Goal: Task Accomplishment & Management: Manage account settings

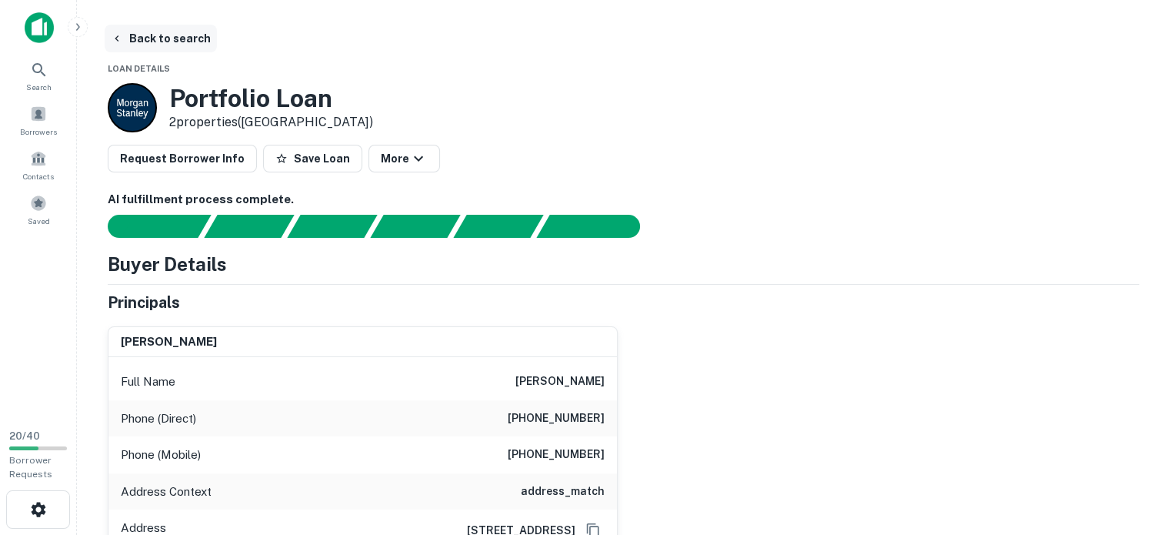
click at [162, 35] on button "Back to search" at bounding box center [161, 39] width 112 height 28
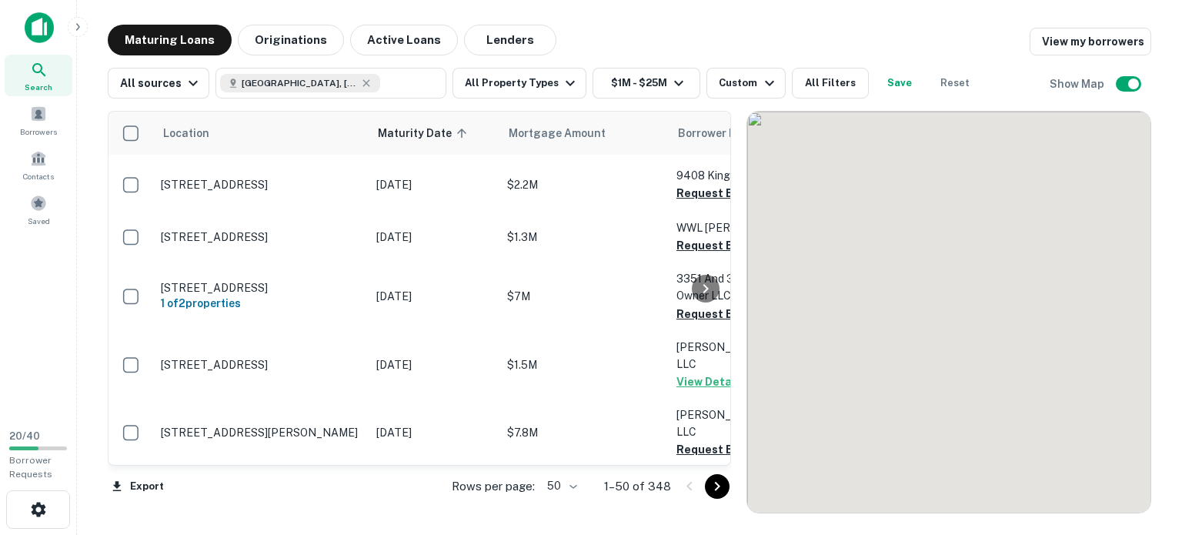
scroll to position [2422, 0]
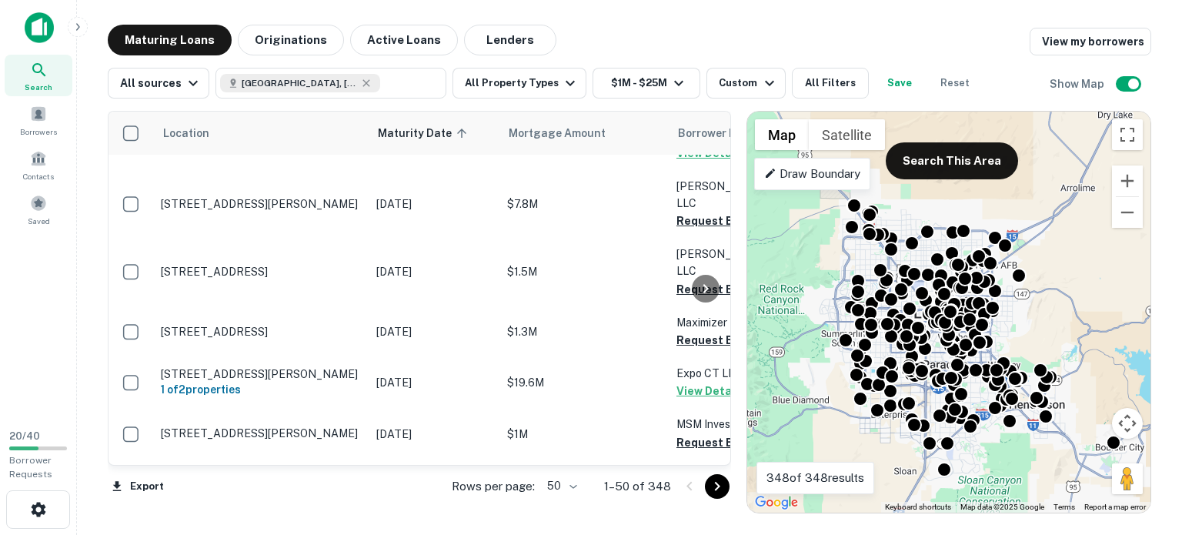
click at [715, 482] on icon "Go to next page" at bounding box center [716, 486] width 5 height 9
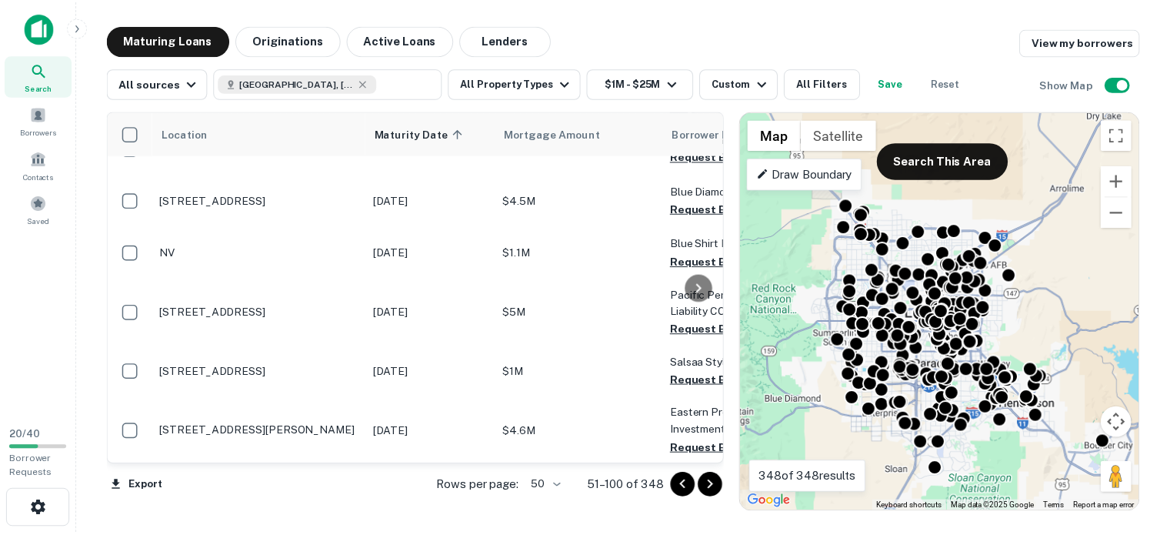
scroll to position [408, 0]
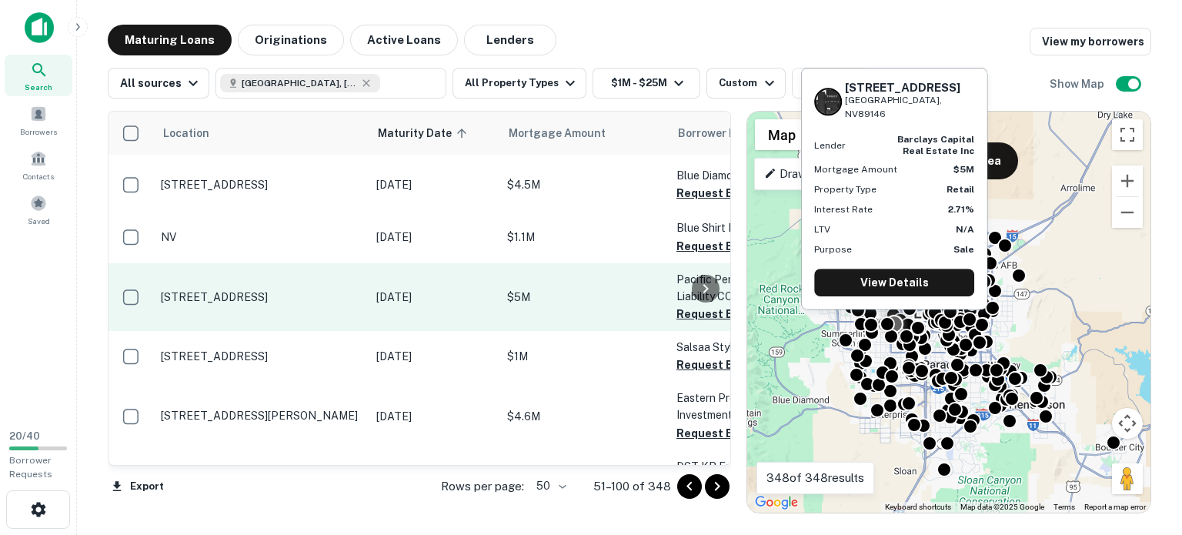
click at [295, 290] on p "[STREET_ADDRESS]" at bounding box center [261, 297] width 200 height 14
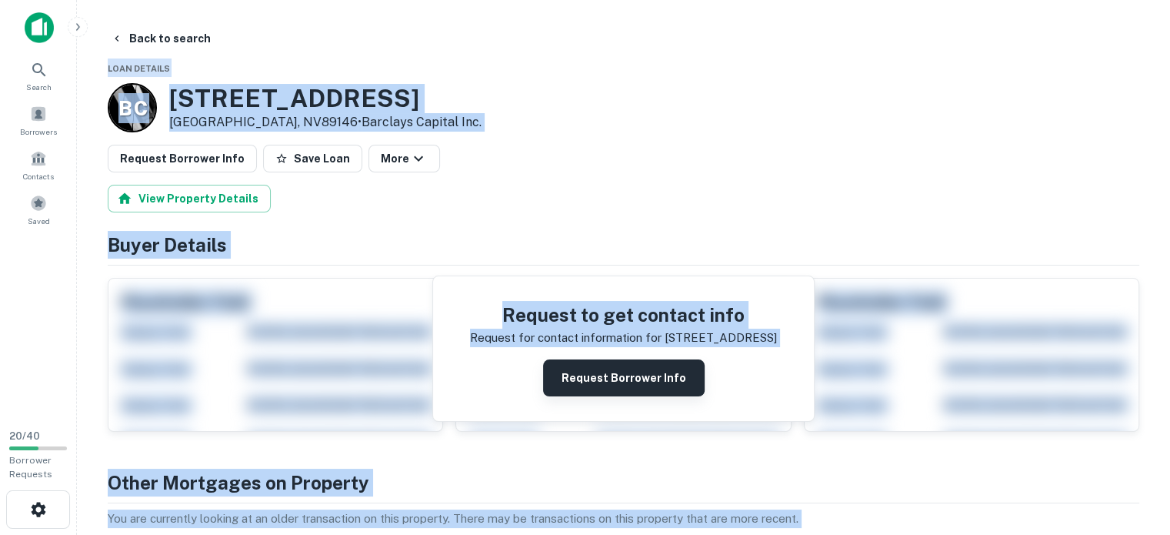
click at [630, 368] on button "Request Borrower Info" at bounding box center [624, 377] width 162 height 37
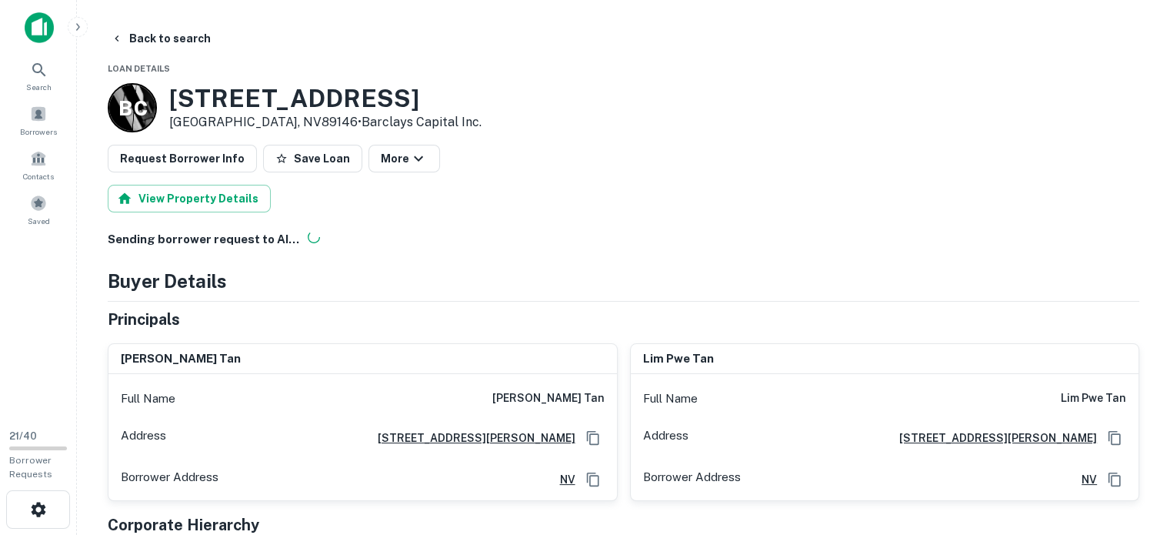
click at [635, 26] on div "Back to search" at bounding box center [624, 39] width 1032 height 28
click at [155, 34] on button "Back to search" at bounding box center [161, 39] width 112 height 28
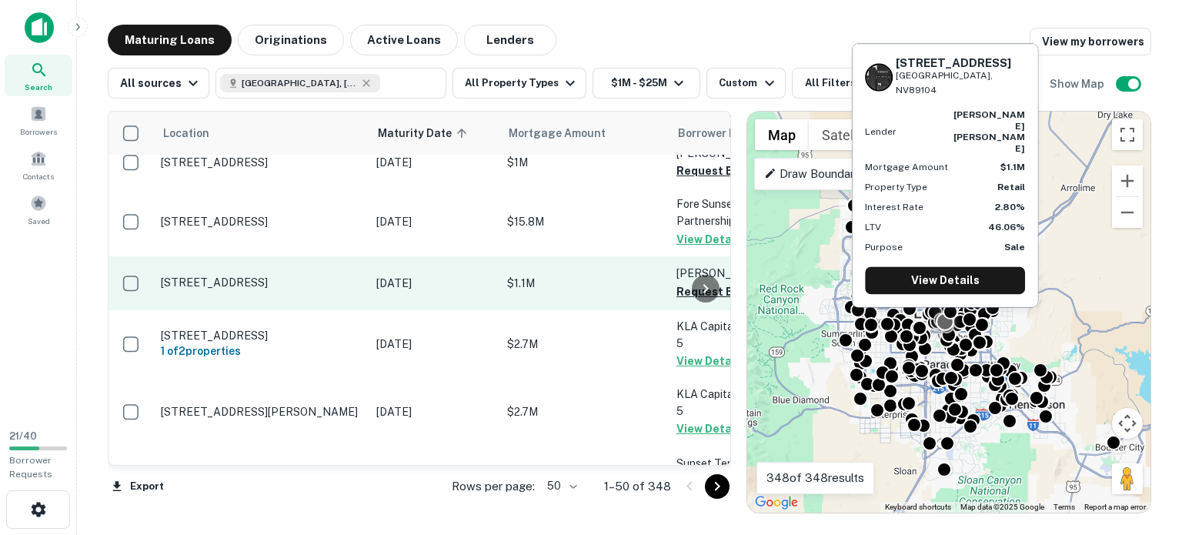
scroll to position [231, 0]
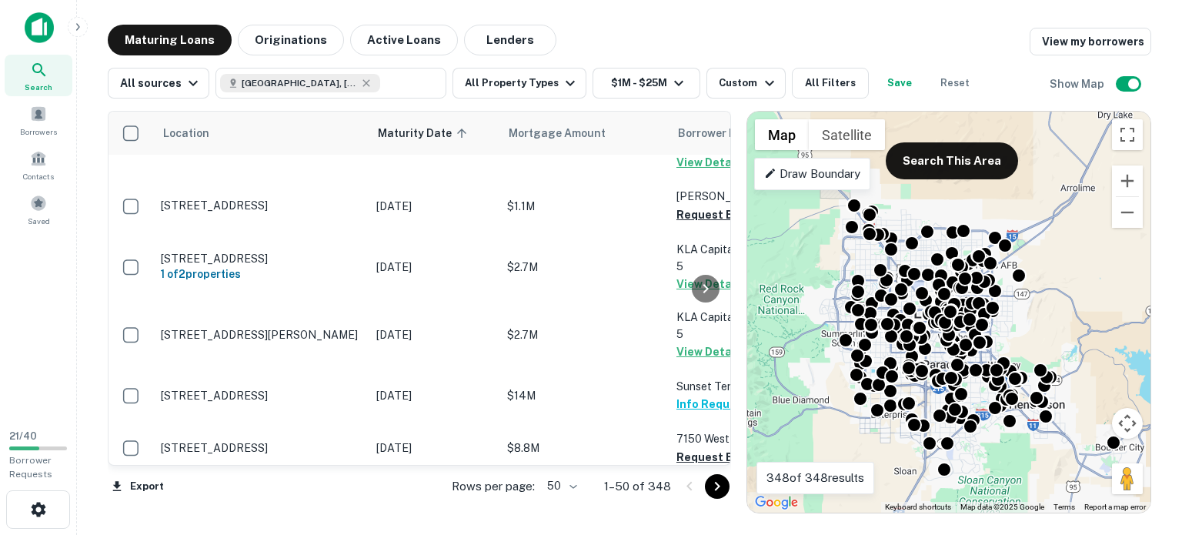
click at [715, 482] on icon "Go to next page" at bounding box center [717, 486] width 18 height 18
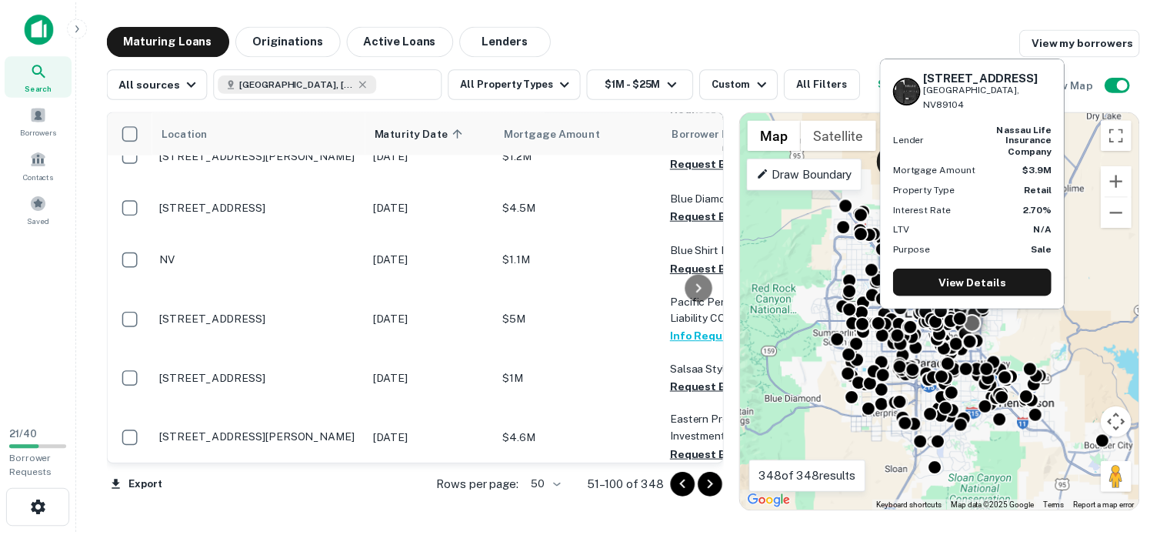
scroll to position [462, 0]
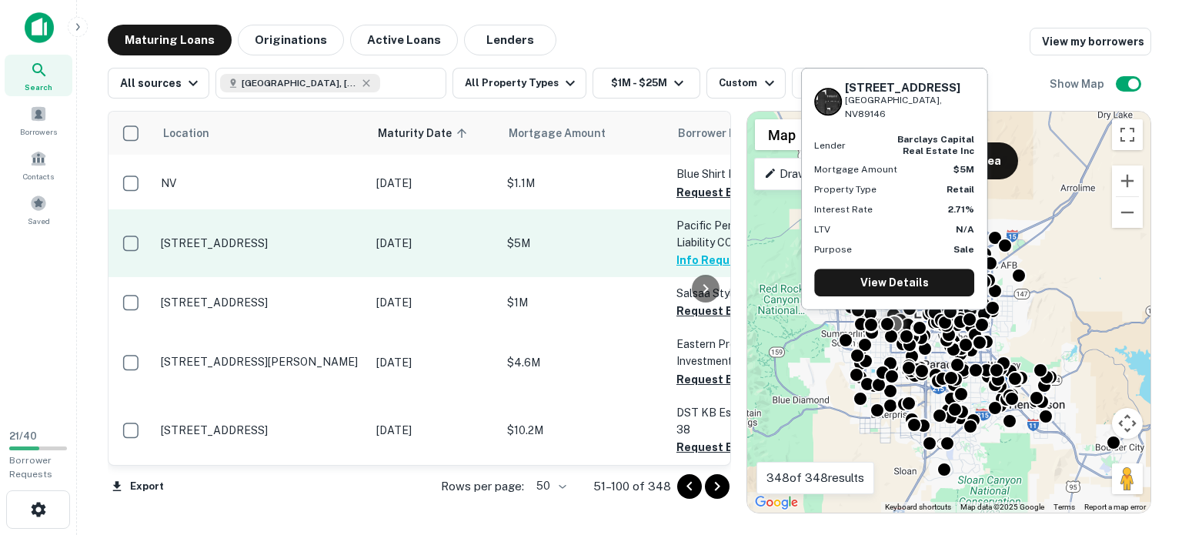
click at [258, 236] on p "[STREET_ADDRESS]" at bounding box center [261, 243] width 200 height 14
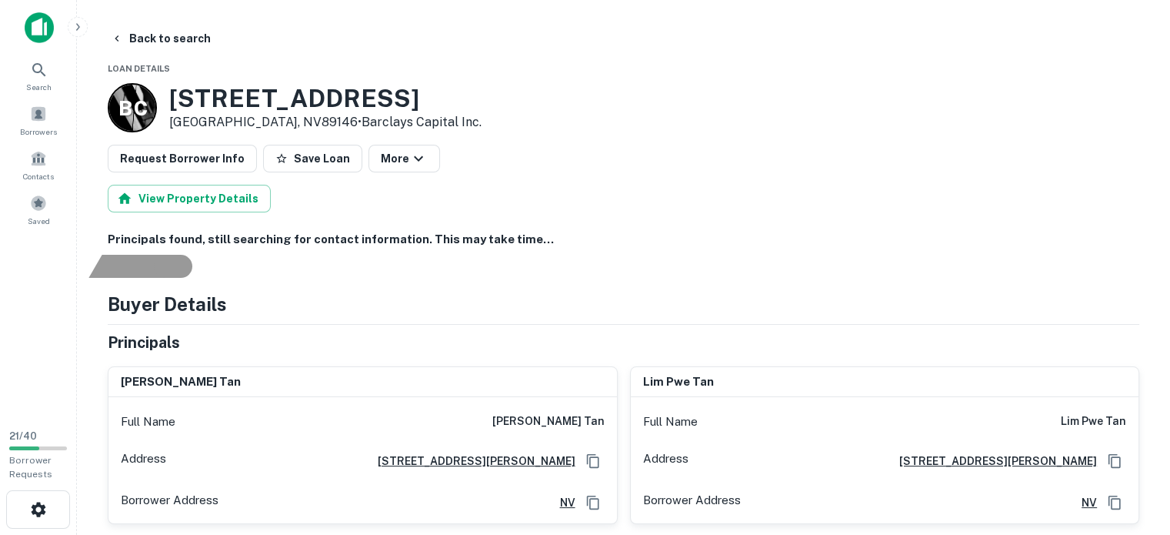
scroll to position [77, 0]
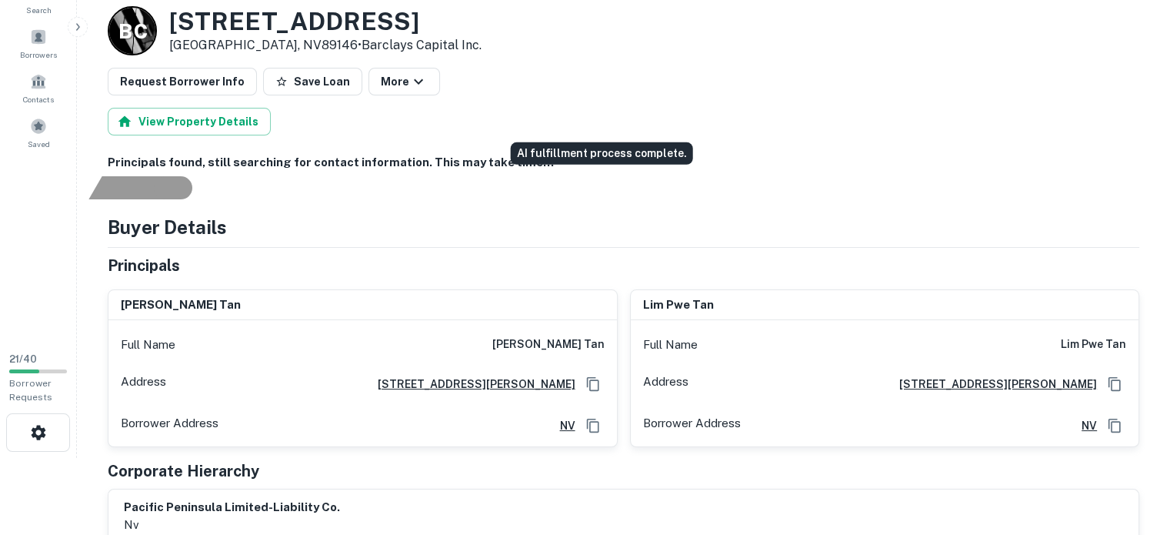
click at [192, 176] on div "AI fulfillment process complete." at bounding box center [173, 187] width 38 height 23
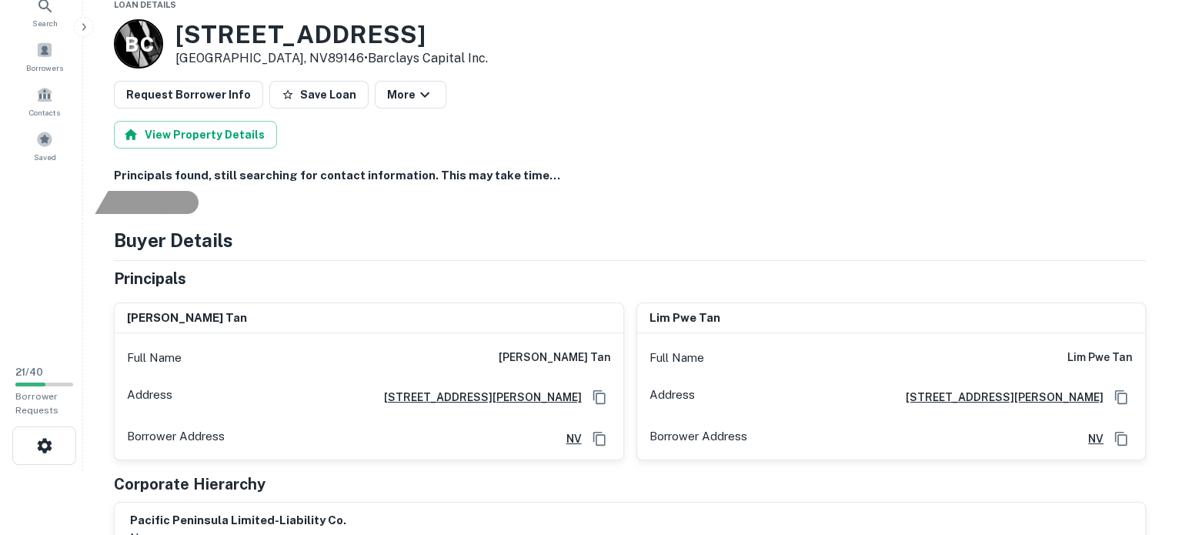
scroll to position [0, 0]
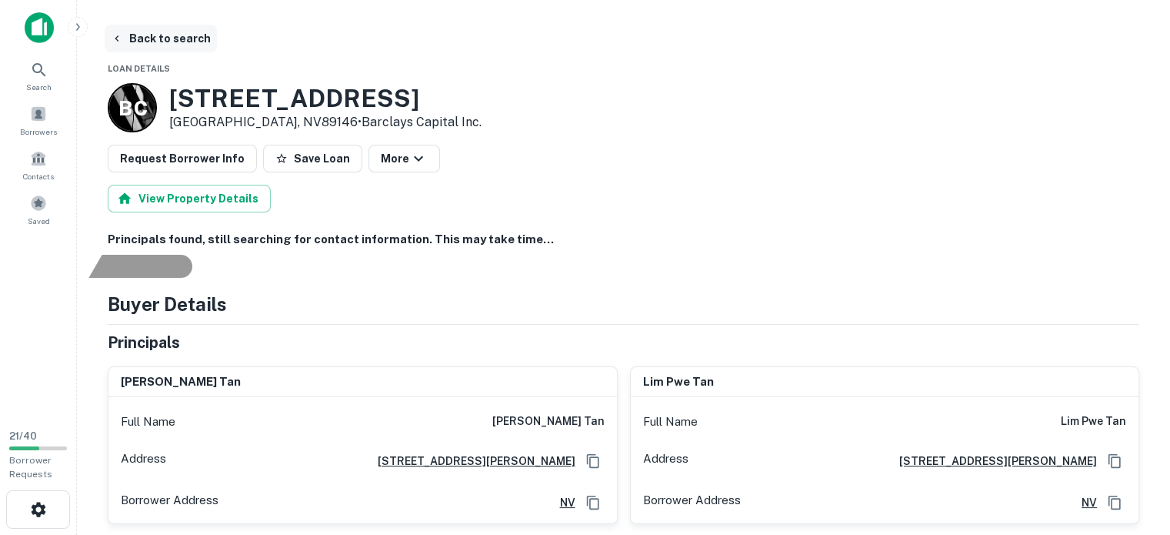
click at [163, 28] on button "Back to search" at bounding box center [161, 39] width 112 height 28
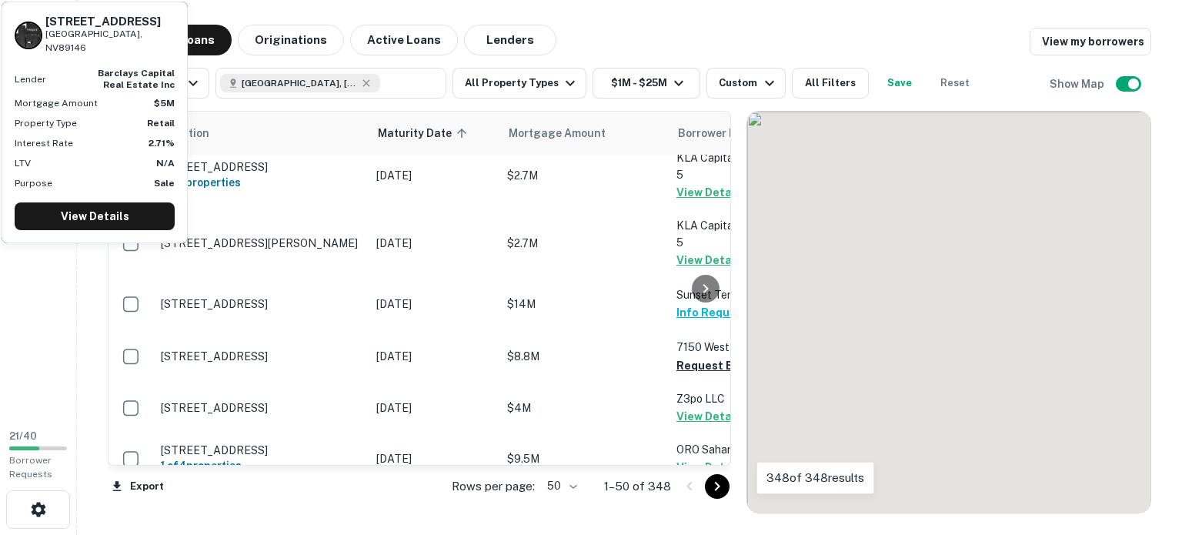
scroll to position [462, 0]
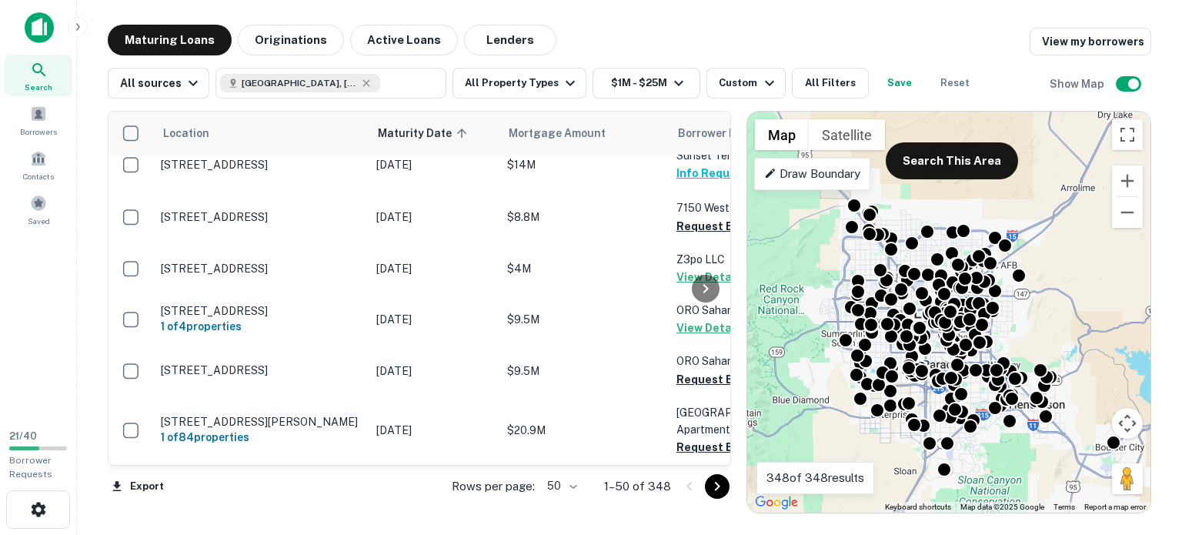
drag, startPoint x: 719, startPoint y: 478, endPoint x: 714, endPoint y: 471, distance: 9.0
click at [719, 478] on icon "Go to next page" at bounding box center [717, 486] width 18 height 18
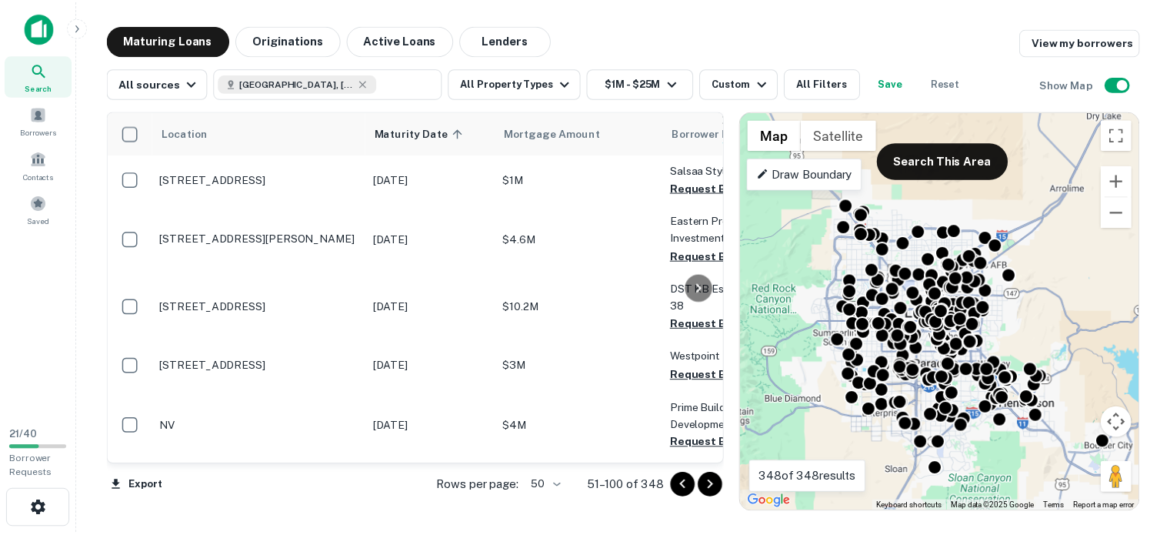
scroll to position [570, 0]
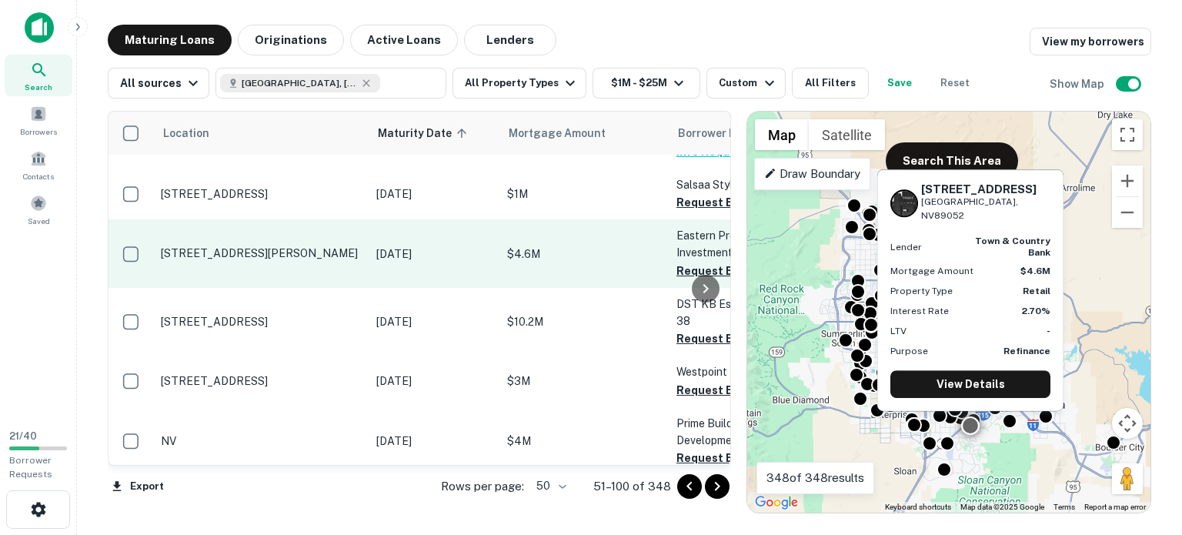
click at [249, 246] on p "[STREET_ADDRESS][PERSON_NAME]" at bounding box center [261, 253] width 200 height 14
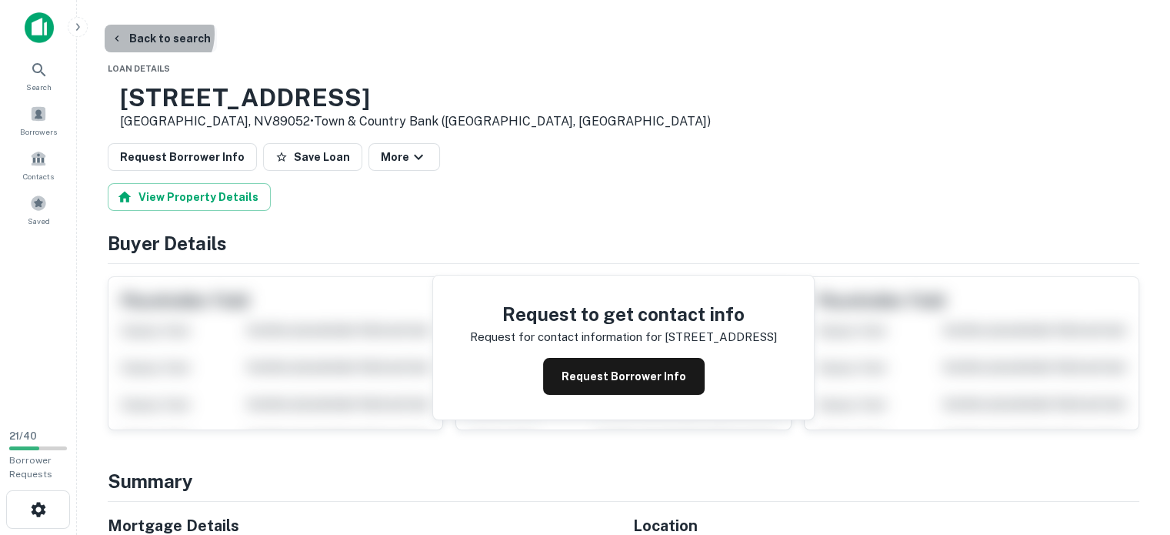
click at [157, 33] on button "Back to search" at bounding box center [161, 39] width 112 height 28
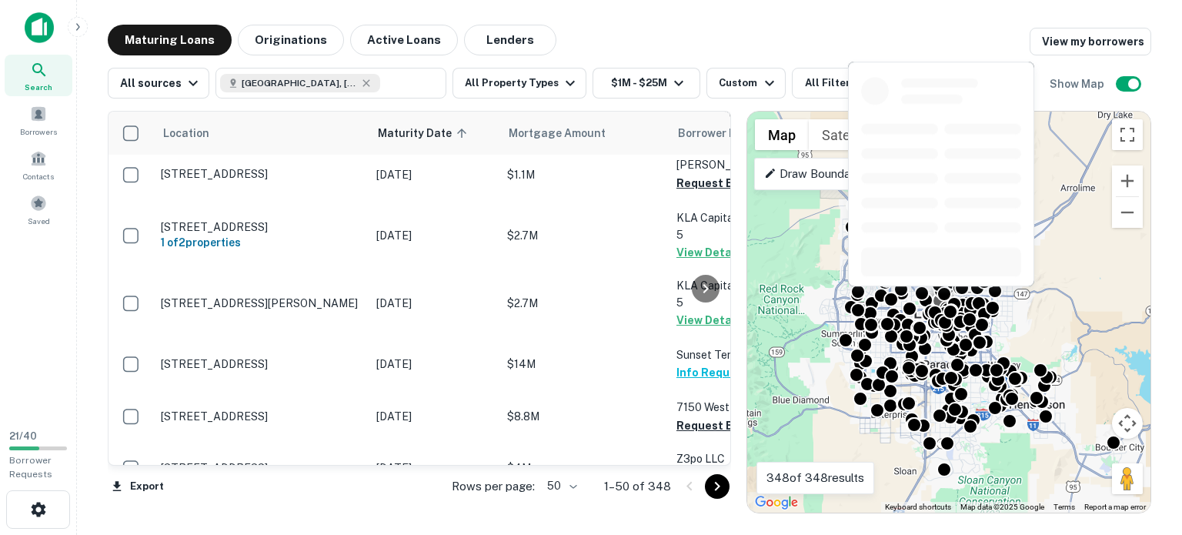
scroll to position [339, 0]
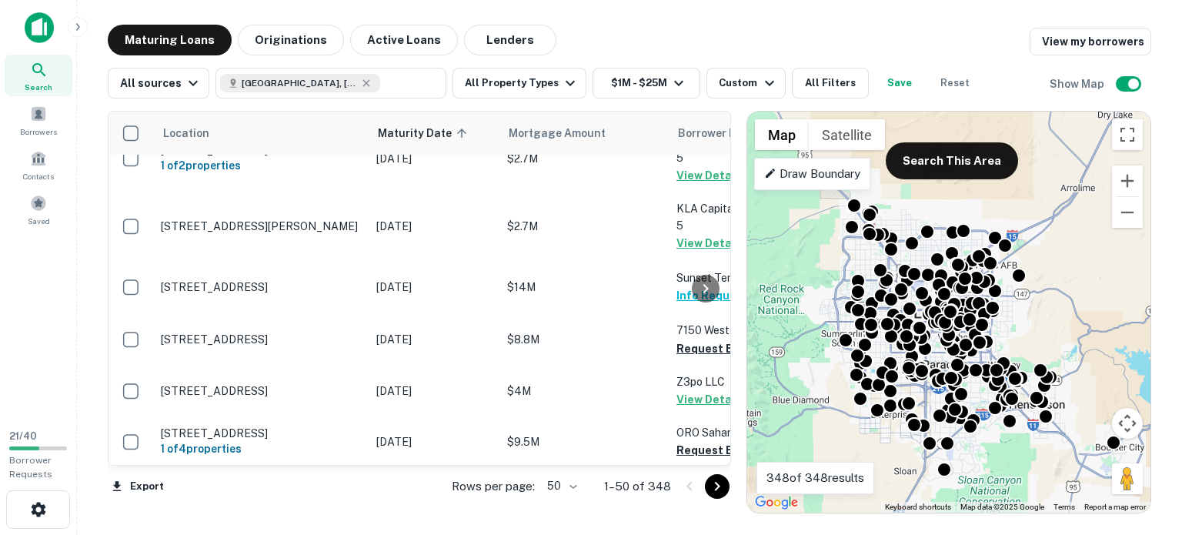
click at [714, 486] on icon "Go to next page" at bounding box center [717, 486] width 18 height 18
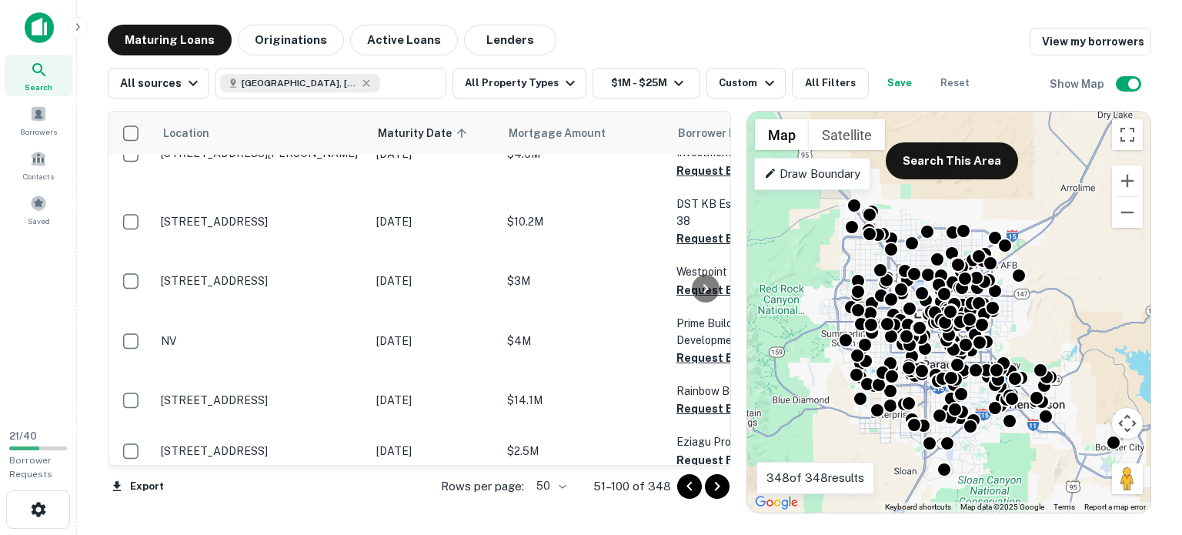
scroll to position [678, 0]
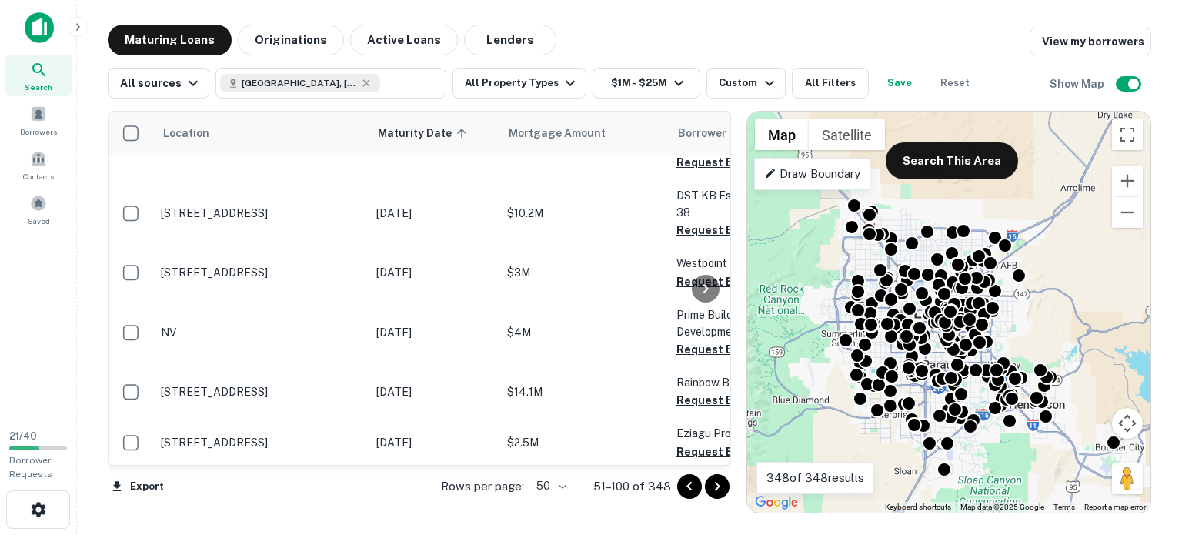
click at [68, 18] on div at bounding box center [102, 27] width 154 height 31
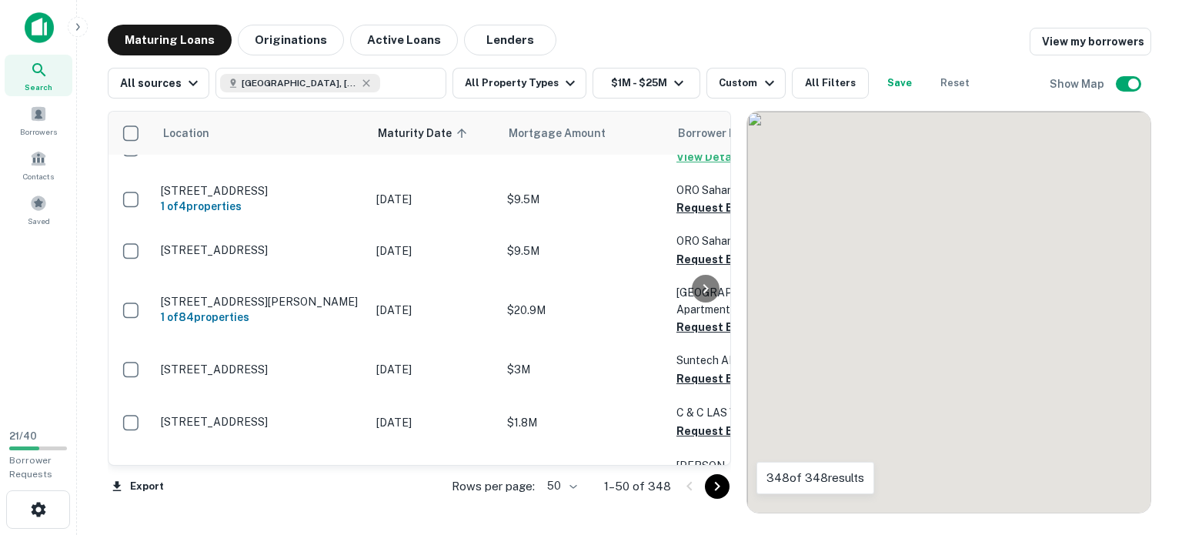
scroll to position [678, 0]
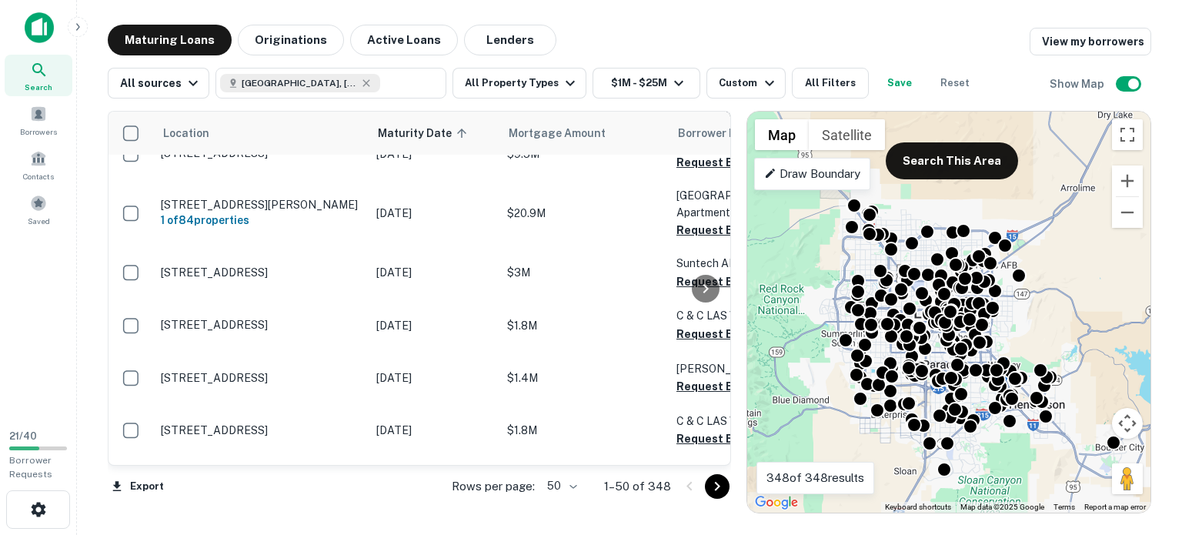
click at [74, 19] on button "button" at bounding box center [78, 27] width 20 height 20
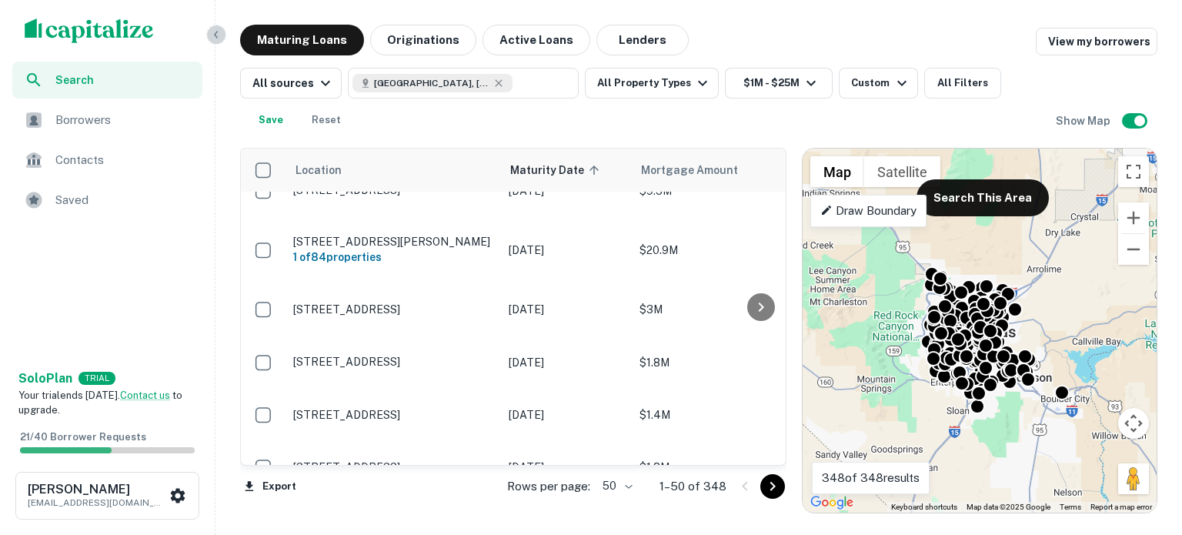
click at [212, 28] on icon "button" at bounding box center [216, 34] width 12 height 12
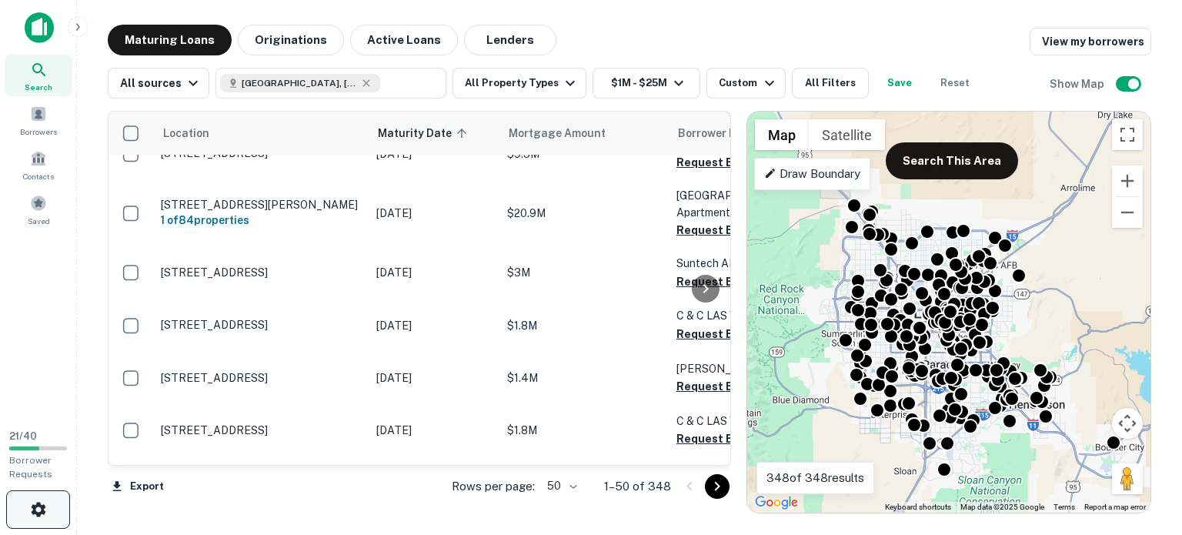
click at [37, 502] on icon "button" at bounding box center [38, 509] width 15 height 15
